Goal: Task Accomplishment & Management: Use online tool/utility

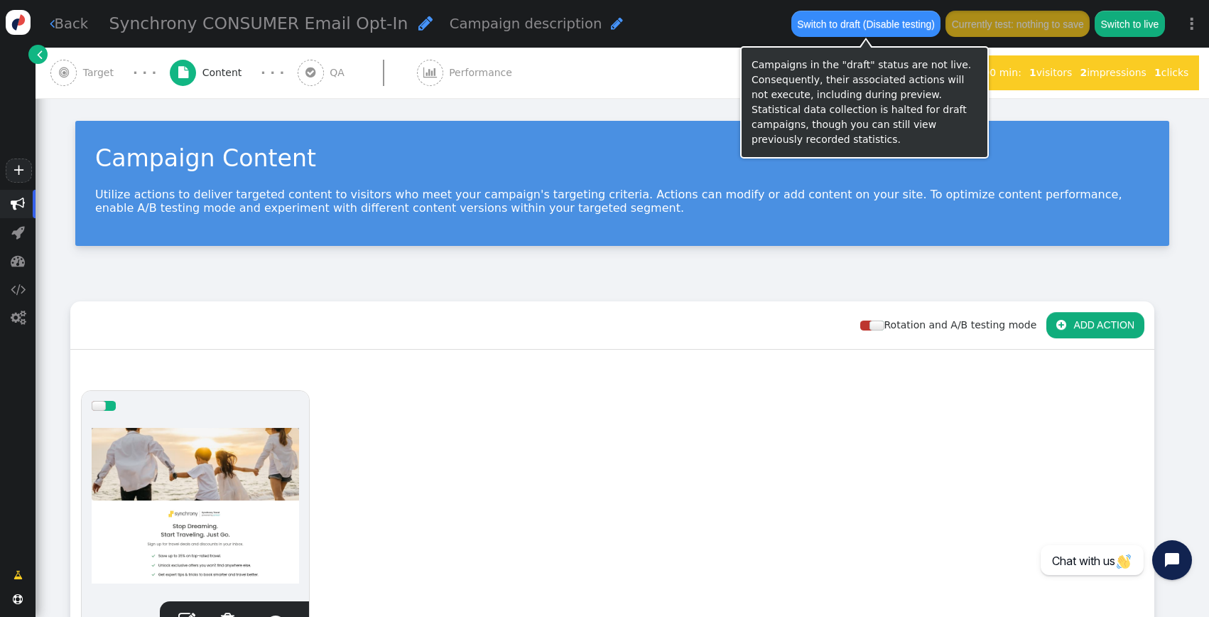
scroll to position [301, 0]
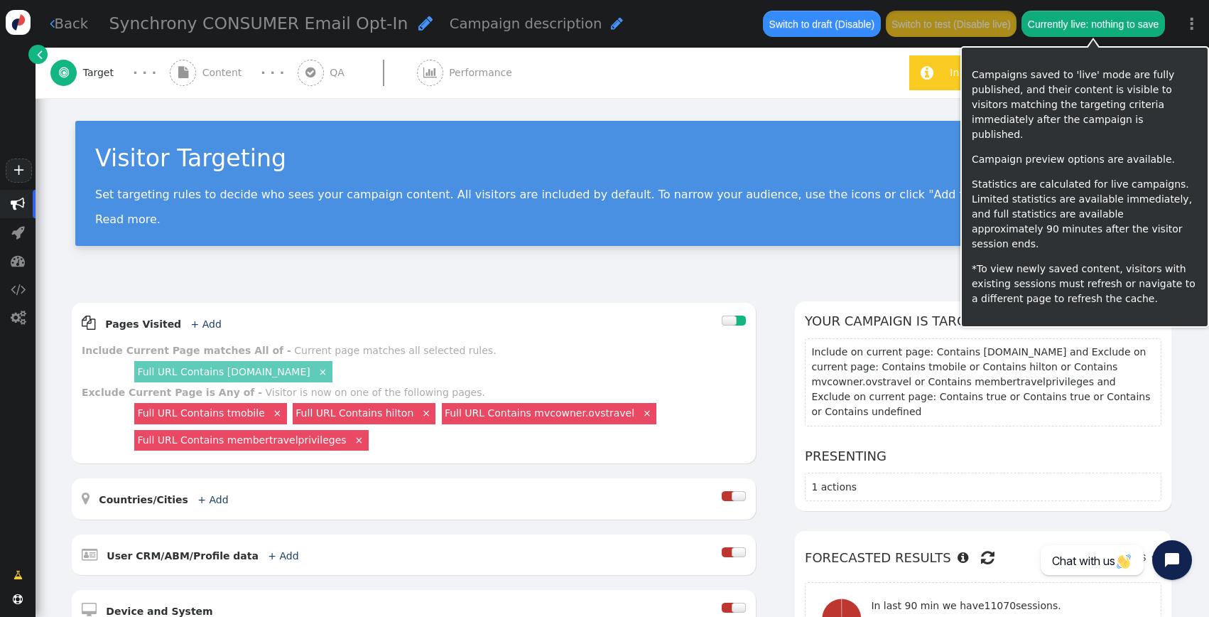
click at [743, 87] on div " Target · · ·  Content · · ·  QA  Performance" at bounding box center [472, 73] width 844 height 50
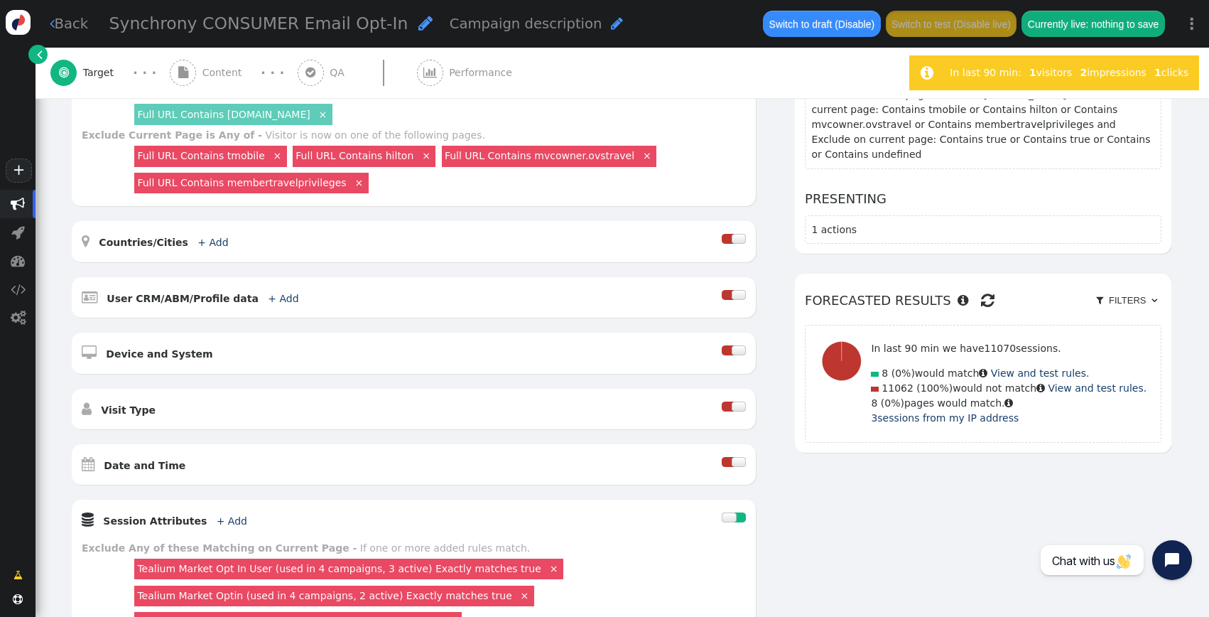
scroll to position [565, 0]
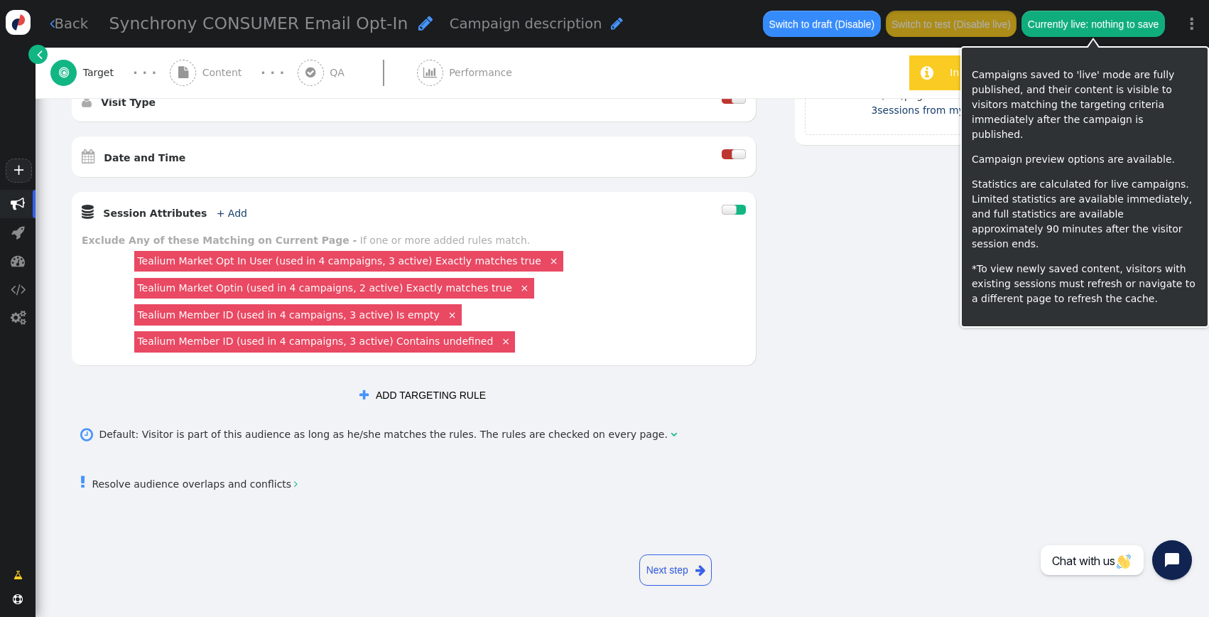
click at [1097, 14] on button "Currently live: nothing to save" at bounding box center [1093, 24] width 143 height 26
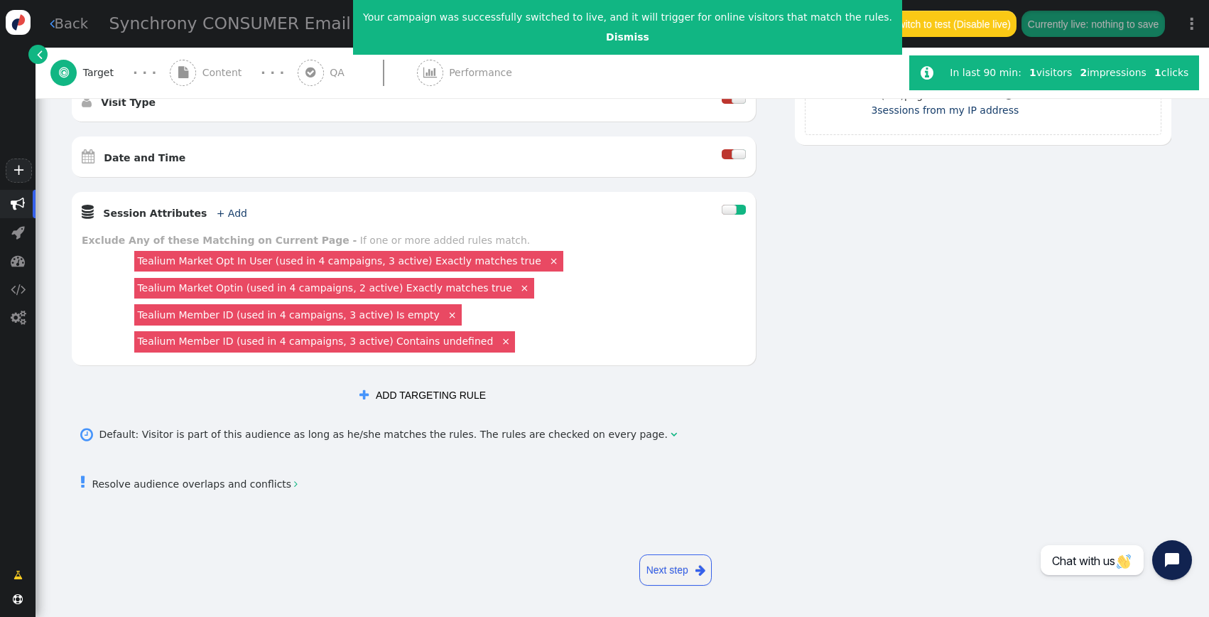
scroll to position [0, 0]
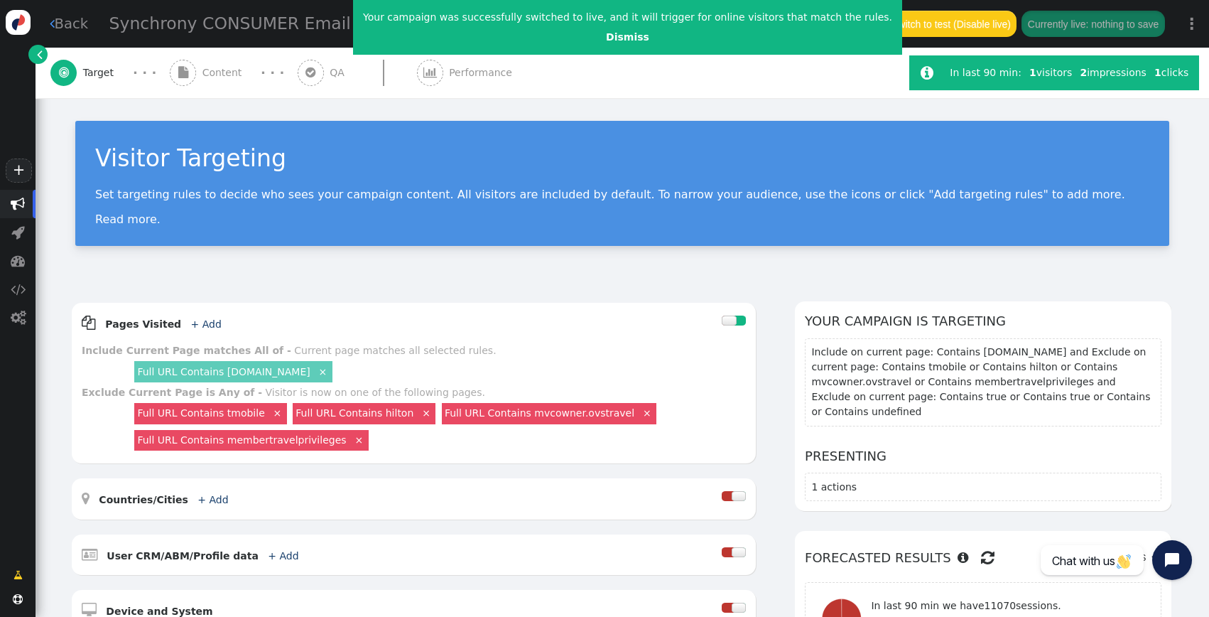
click at [265, 198] on p "Set targeting rules to decide who sees your campaign content. All visitors are …" at bounding box center [622, 195] width 1054 height 14
click at [205, 75] on span "Content" at bounding box center [225, 72] width 45 height 15
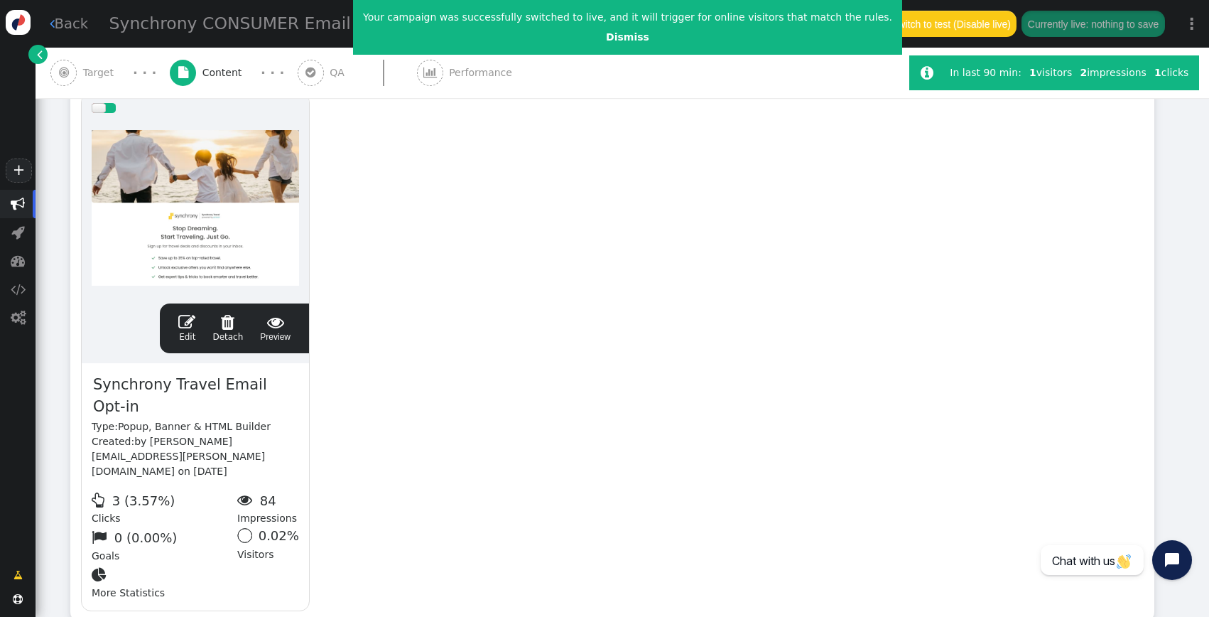
scroll to position [379, 0]
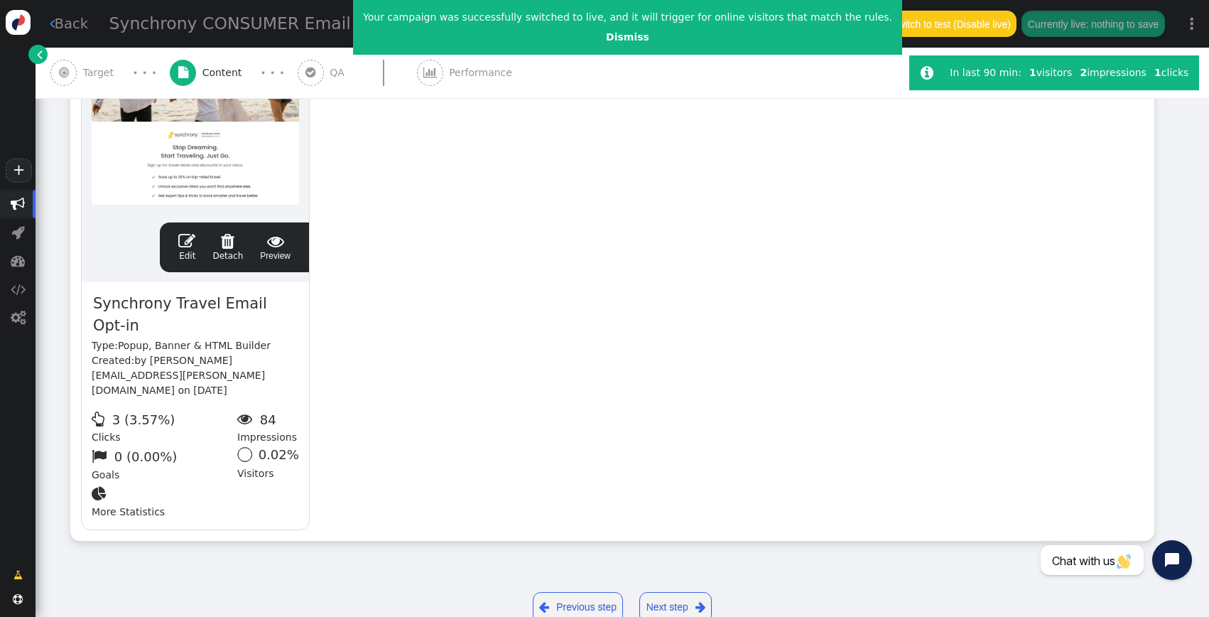
click at [184, 239] on span "" at bounding box center [186, 240] width 17 height 17
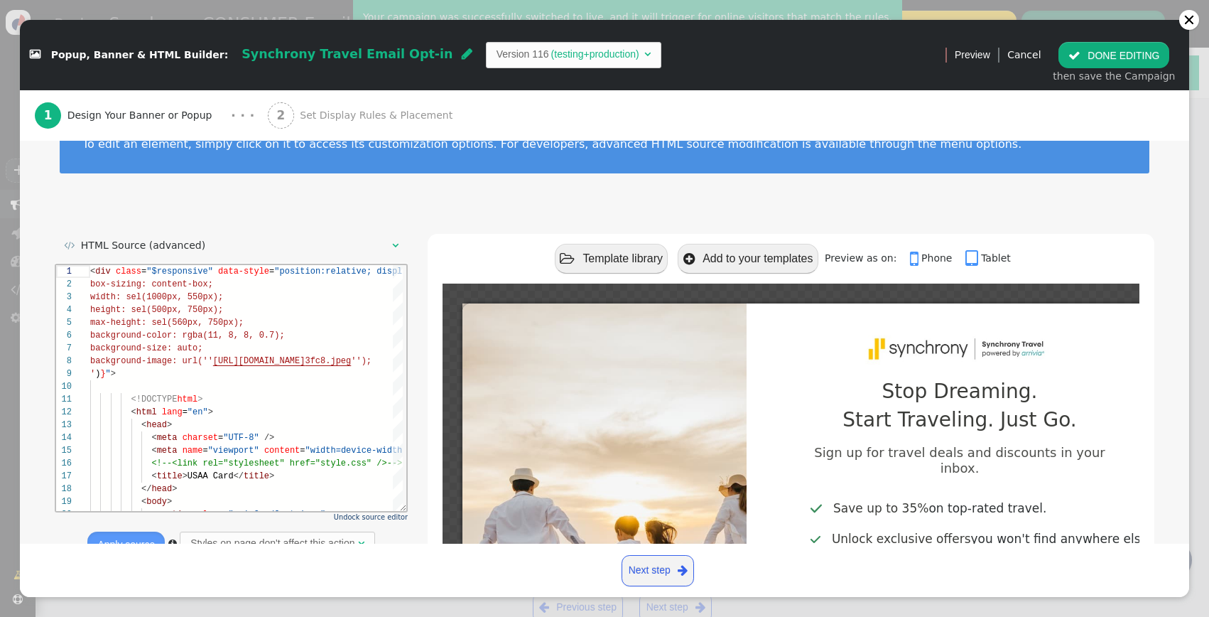
scroll to position [83, 0]
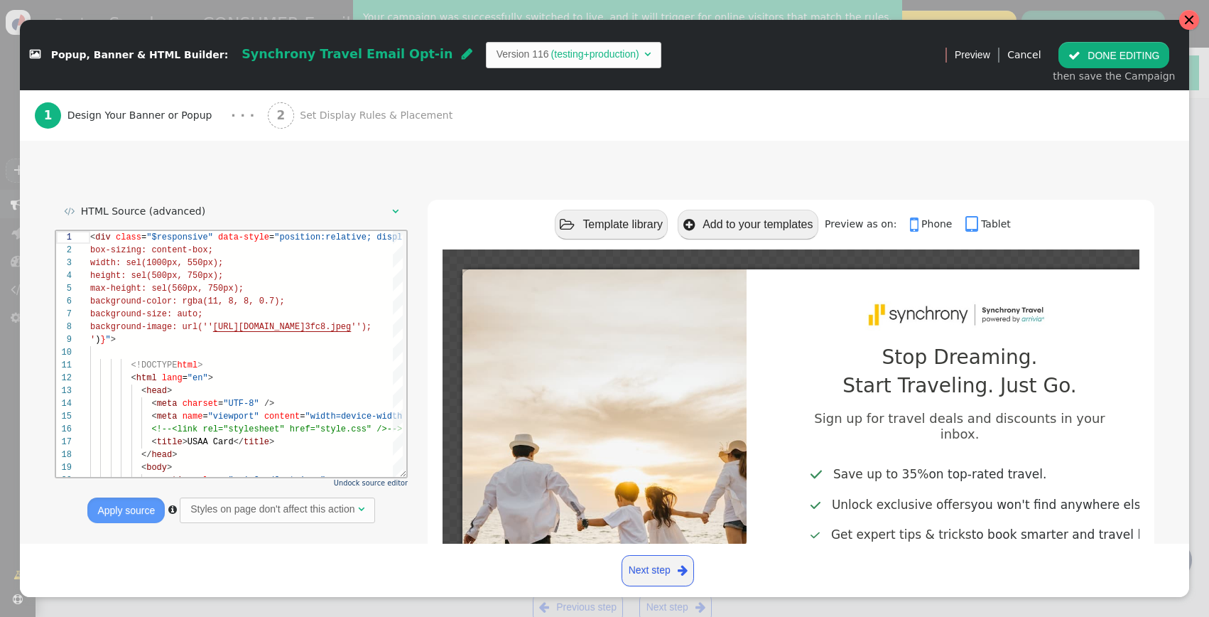
click at [1187, 23] on div at bounding box center [1189, 19] width 11 height 11
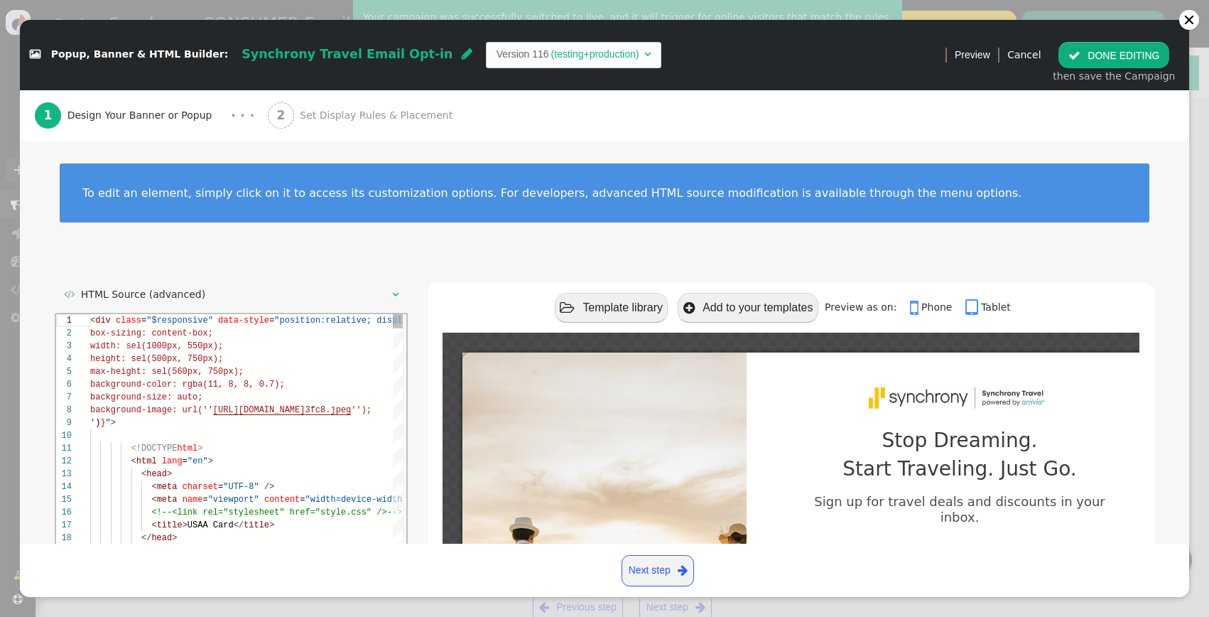
scroll to position [128, 0]
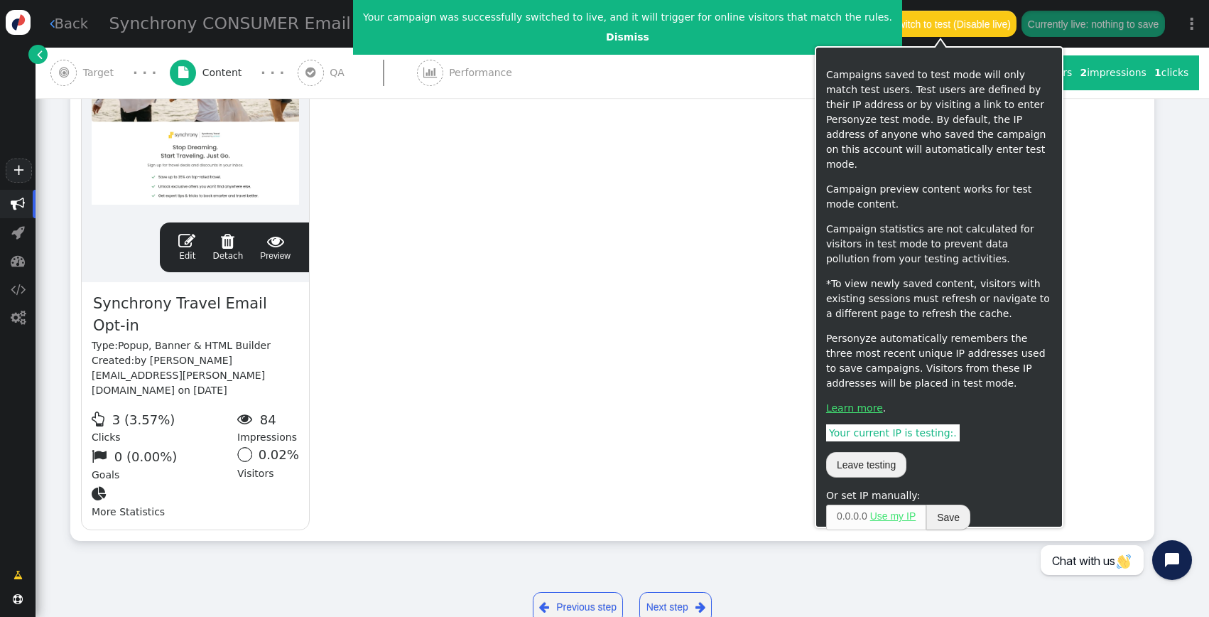
click at [966, 29] on button "Switch to test (Disable live)" at bounding box center [951, 24] width 131 height 26
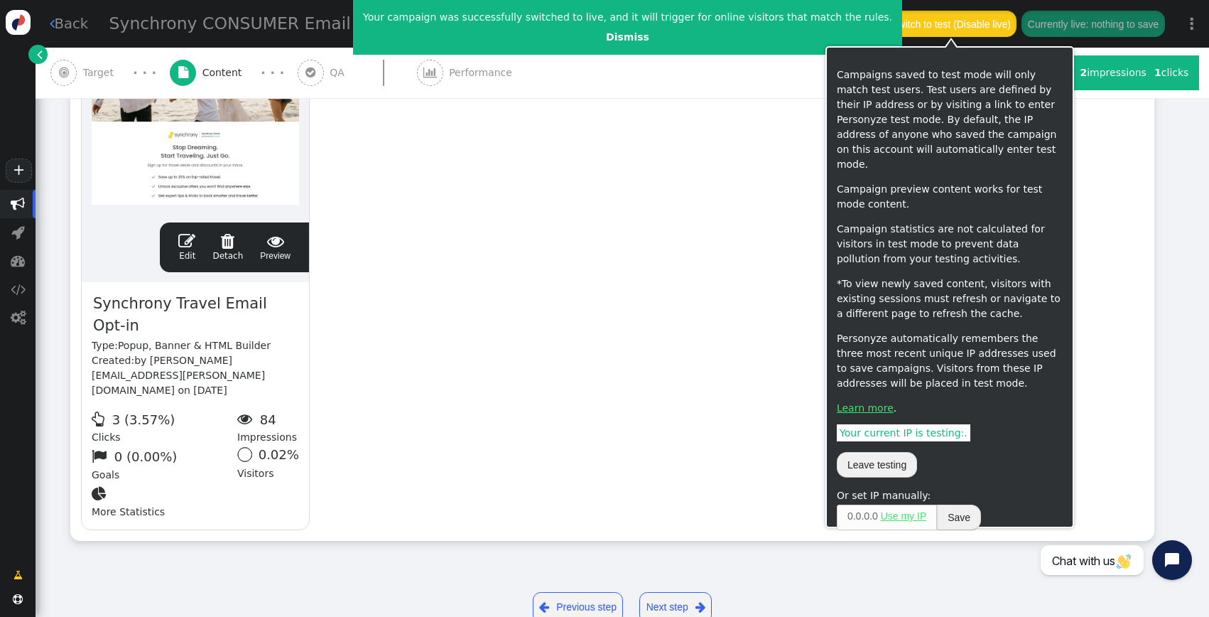
click at [917, 26] on button "Switch to test (Disable live)" at bounding box center [951, 24] width 131 height 26
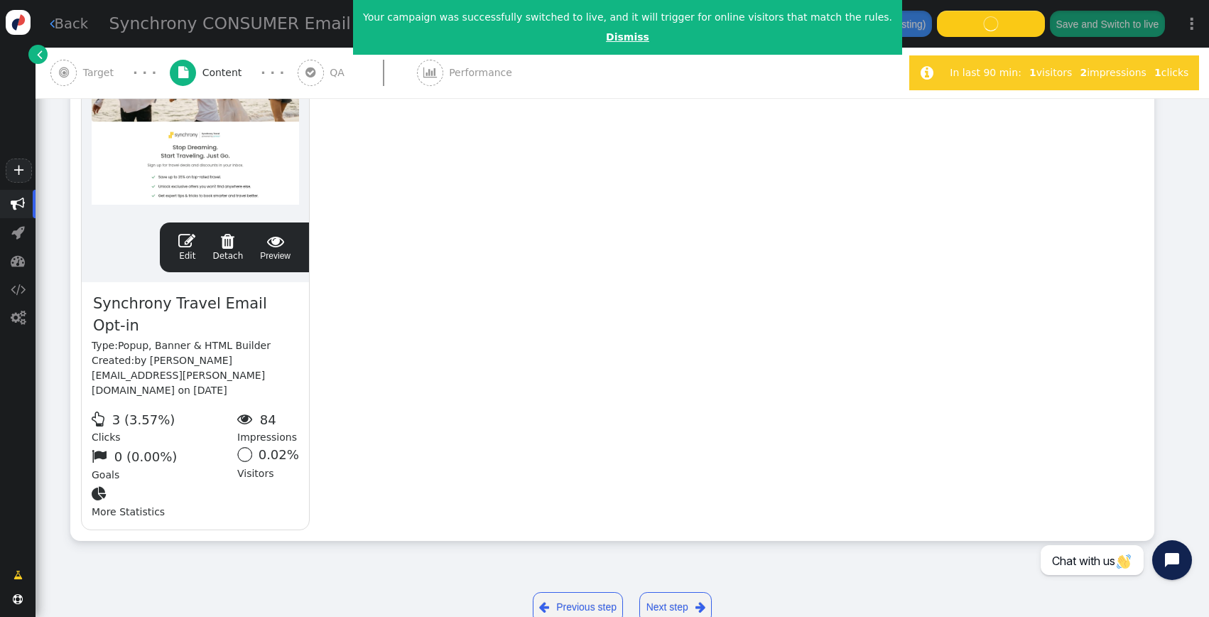
click at [606, 36] on link "Dismiss" at bounding box center [627, 36] width 43 height 11
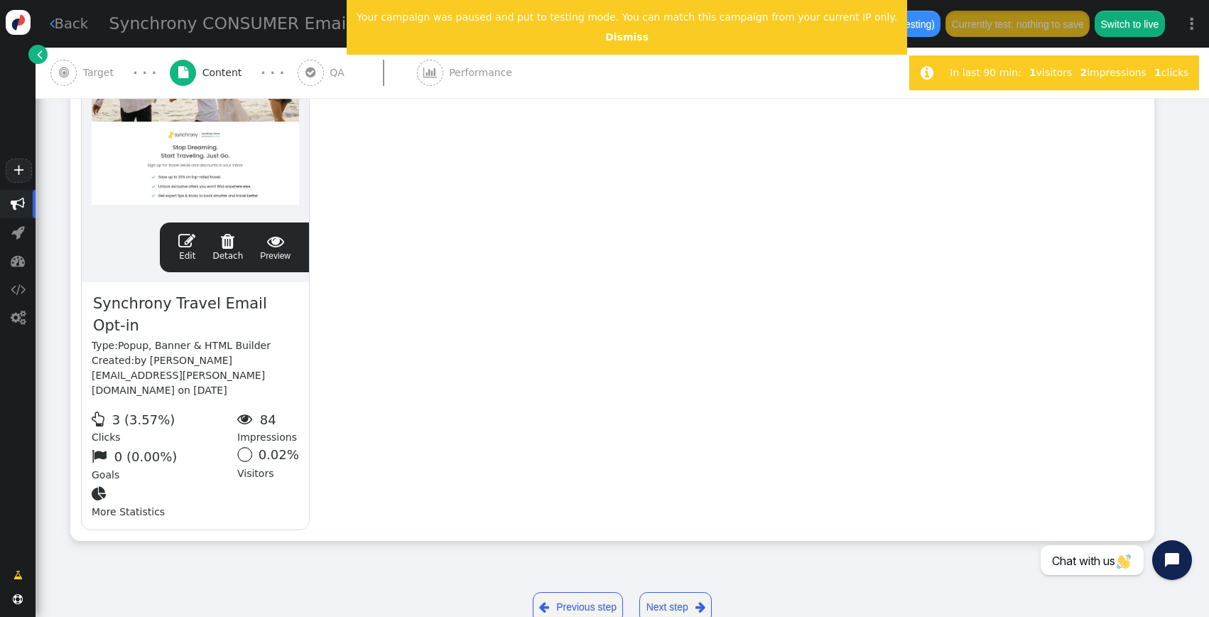
drag, startPoint x: 494, startPoint y: 169, endPoint x: 201, endPoint y: 77, distance: 307.0
click at [475, 163] on div "drag this  Edit  Detach  Preview Synchrony Travel Email Opt-in Type: Popup, …" at bounding box center [612, 270] width 1083 height 539
click at [82, 68] on div " Target" at bounding box center [84, 73] width 69 height 50
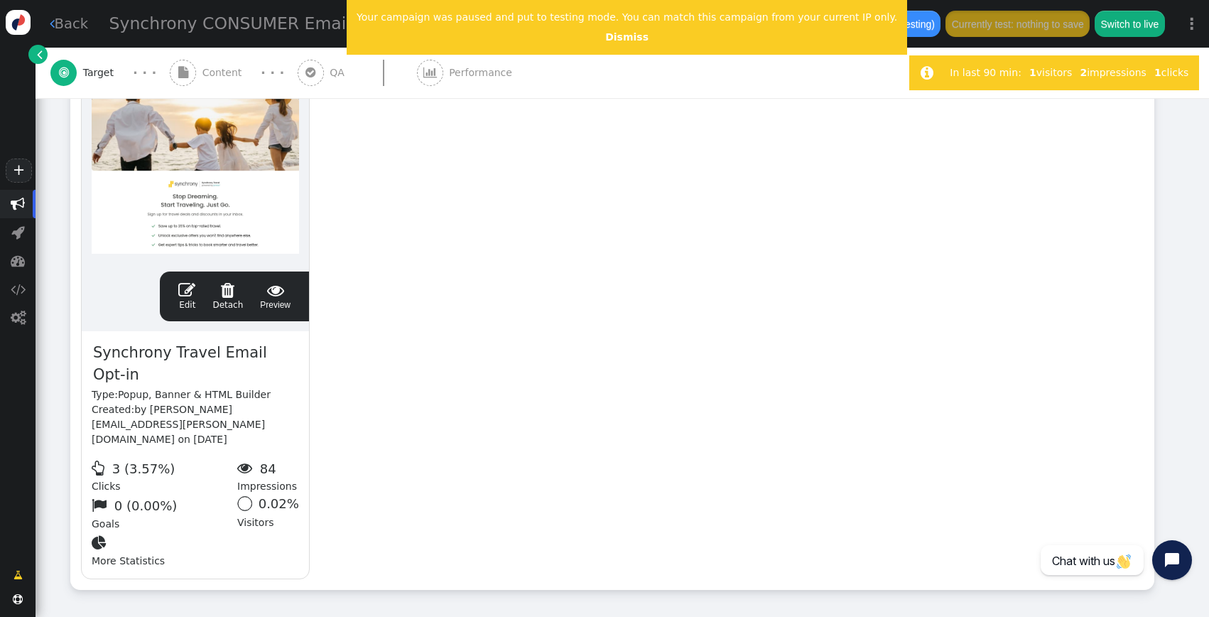
scroll to position [359, 0]
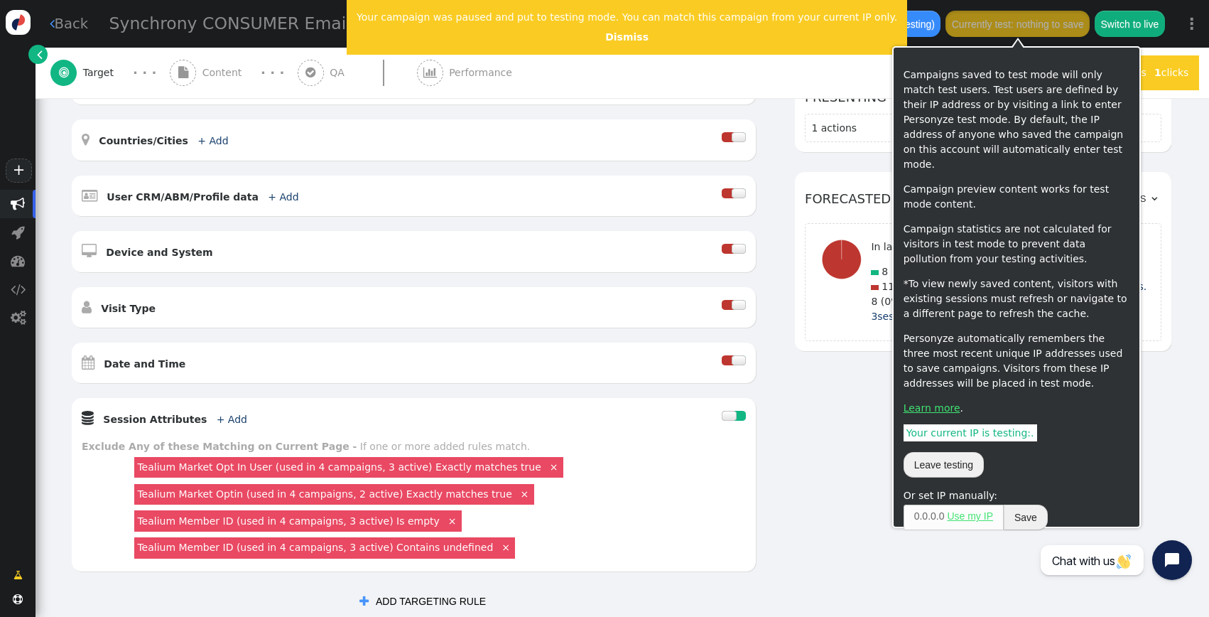
click at [834, 538] on div "AND OR XOR AND     Pages Visited + Add  Include Current Page is Any of - V…" at bounding box center [620, 278] width 1101 height 673
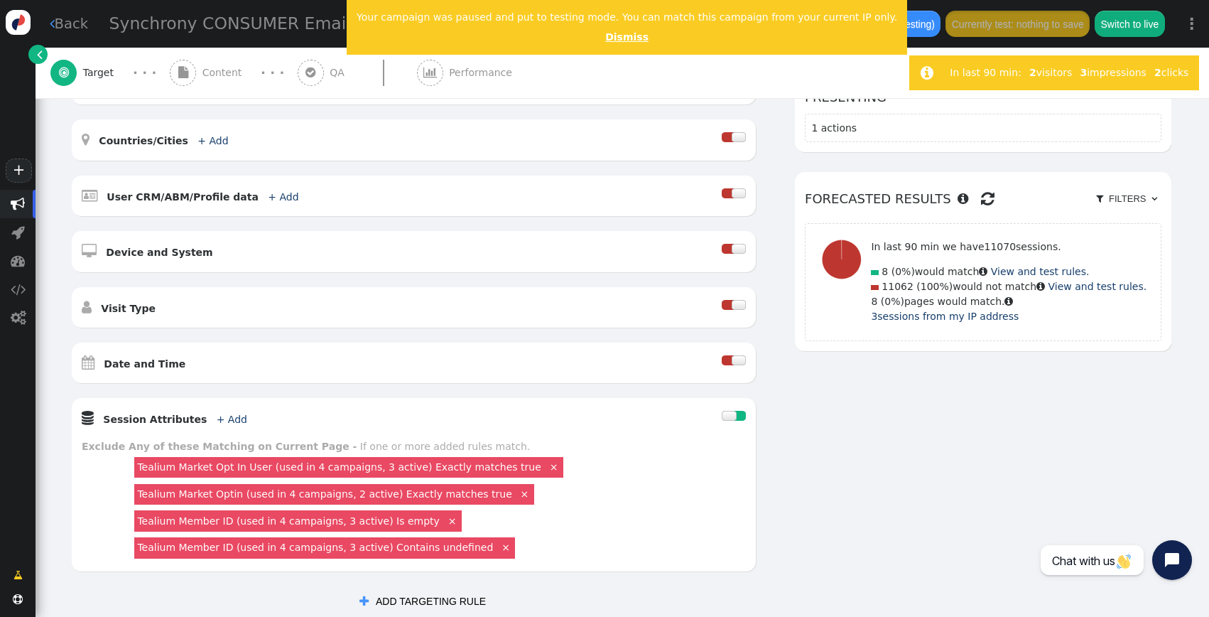
click at [607, 36] on link "Dismiss" at bounding box center [626, 36] width 43 height 11
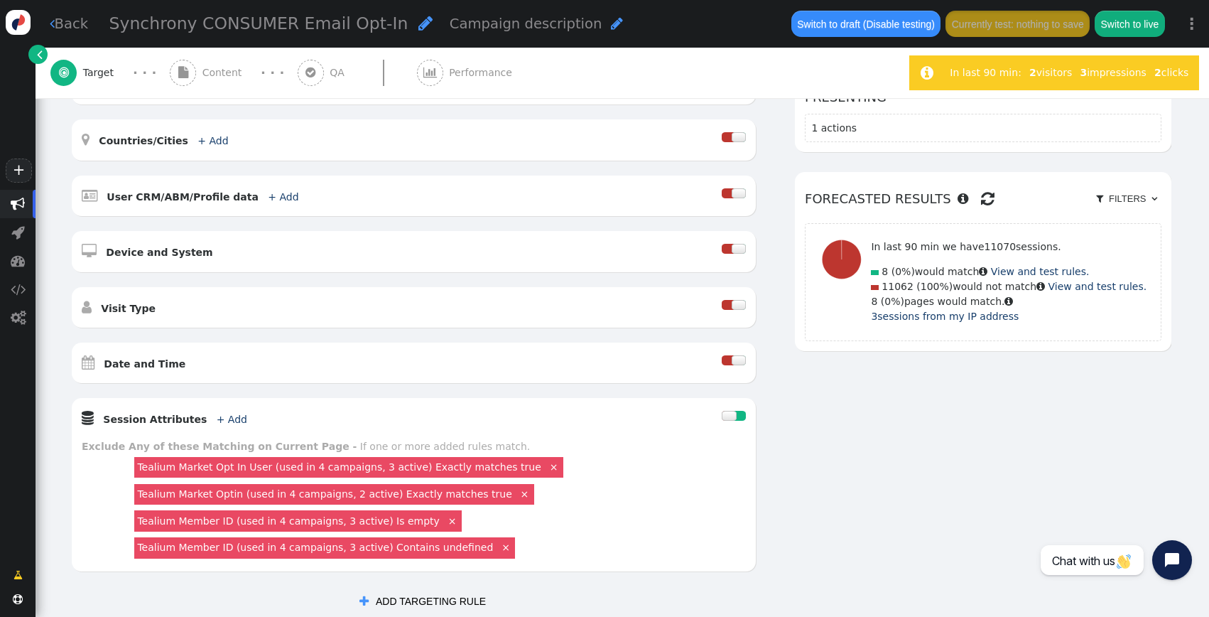
click at [821, 394] on div "AND OR XOR AND     Pages Visited + Add  Include Current Page is Any of - V…" at bounding box center [620, 278] width 1101 height 673
